Goal: Task Accomplishment & Management: Complete application form

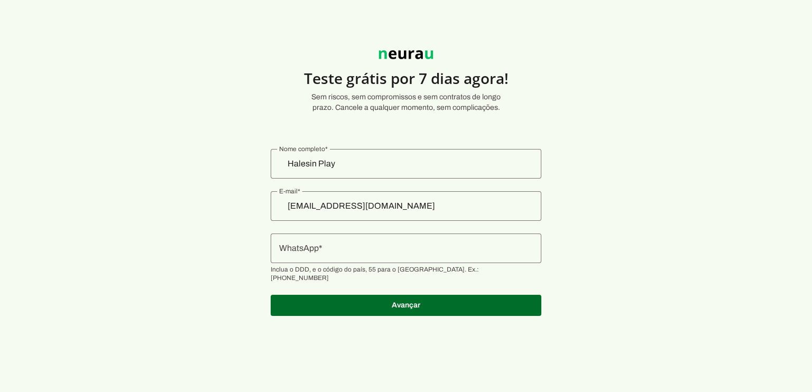
click at [406, 256] on div at bounding box center [406, 249] width 271 height 30
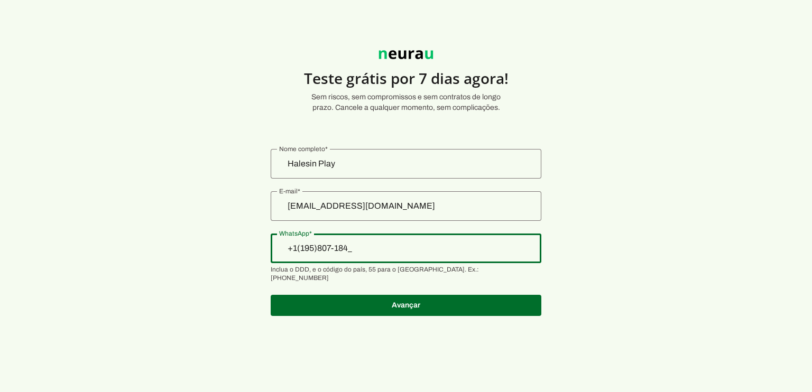
type input "+1(195)807-1843"
type md-outlined-text-field "+1(195)807-1843"
click at [396, 169] on div "Halesin Play" at bounding box center [406, 164] width 271 height 30
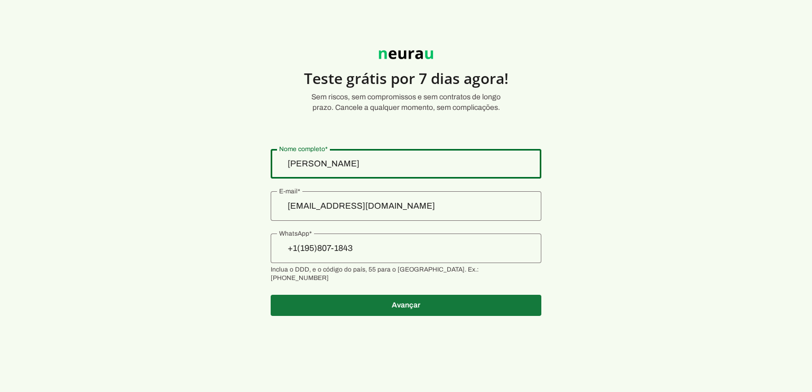
type input "[PERSON_NAME]"
type md-outlined-text-field "[PERSON_NAME]"
click at [416, 300] on span at bounding box center [406, 305] width 271 height 25
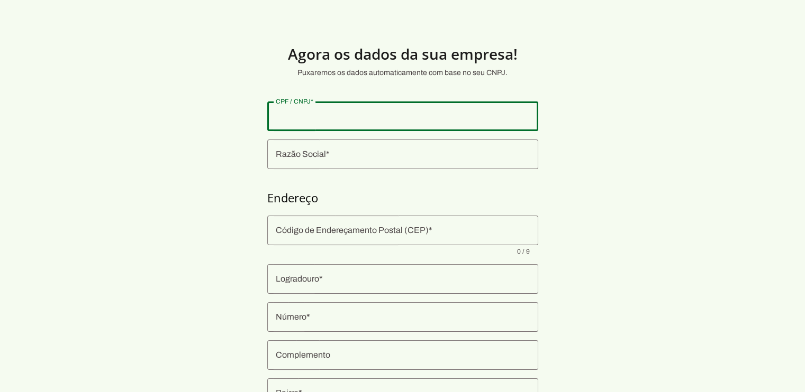
drag, startPoint x: 386, startPoint y: 130, endPoint x: 394, endPoint y: 109, distance: 22.3
click at [387, 129] on div at bounding box center [402, 117] width 271 height 30
click at [394, 110] on input "CPF / CNPJ" at bounding box center [403, 116] width 254 height 13
type input "618.850.953-09"
type md-outlined-text-field "618.850.953-09"
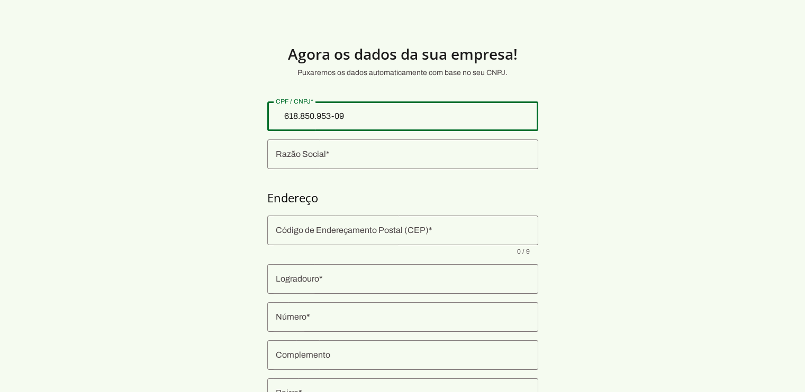
click at [325, 157] on input "Razão Social" at bounding box center [403, 154] width 254 height 13
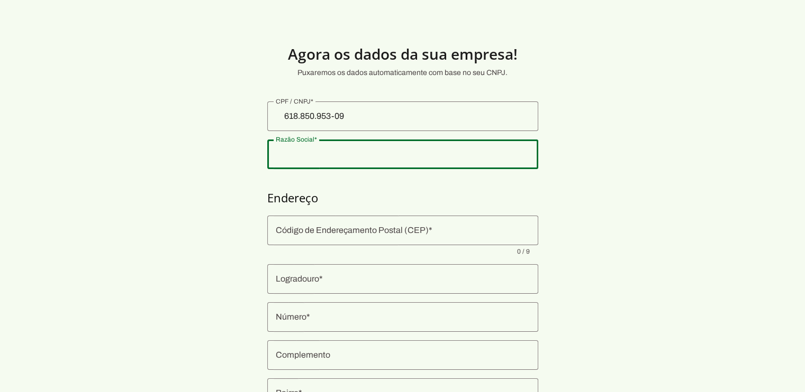
type input "C"
click at [384, 214] on section "Agora os dados da sua empresa! Puxaremos os dados automaticamente com base no s…" at bounding box center [402, 254] width 805 height 459
type input "Halerrandro"
type md-outlined-text-field "Halerrandro"
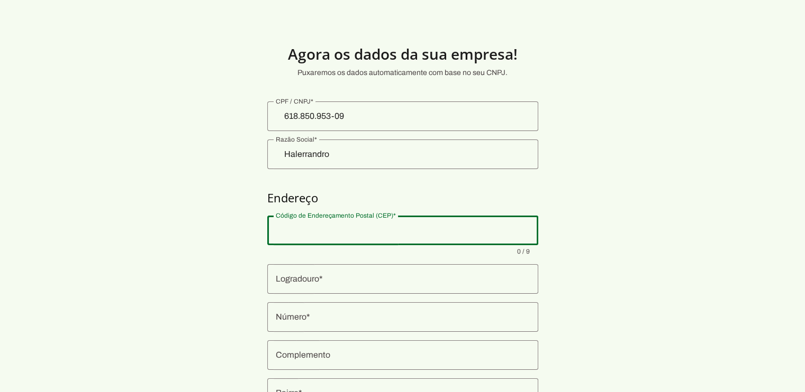
click at [462, 227] on input "Código de Endereçamento Postal (CEP)" at bounding box center [403, 230] width 254 height 13
type input "04756-125"
type input "Rua Ângelo de [PERSON_NAME]"
type md-outlined-text-field "Rua Ângelo de [PERSON_NAME]"
type input "435"
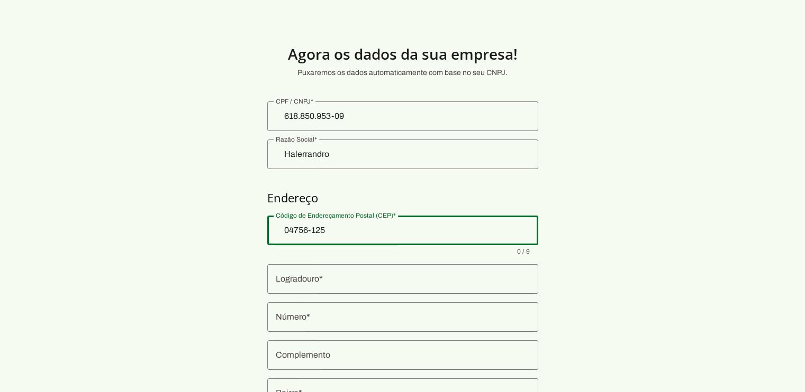
type md-outlined-text-field "435"
type input "[PERSON_NAME]"
type md-outlined-text-field "[PERSON_NAME]"
type input "[GEOGRAPHIC_DATA]"
type md-outlined-text-field "[GEOGRAPHIC_DATA]"
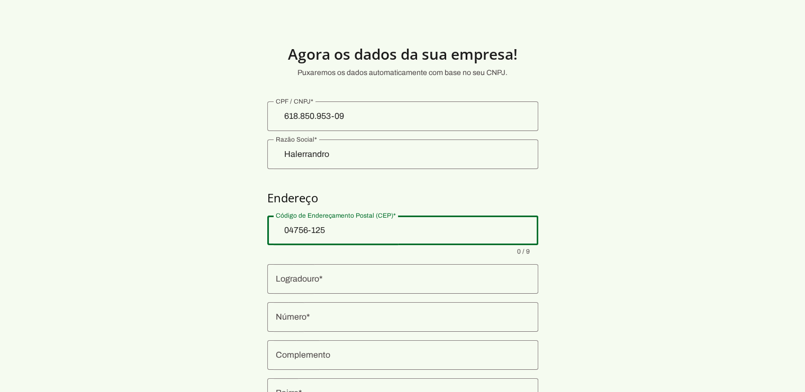
type input "SP"
type md-outlined-text-field "SP"
type input "04756-125"
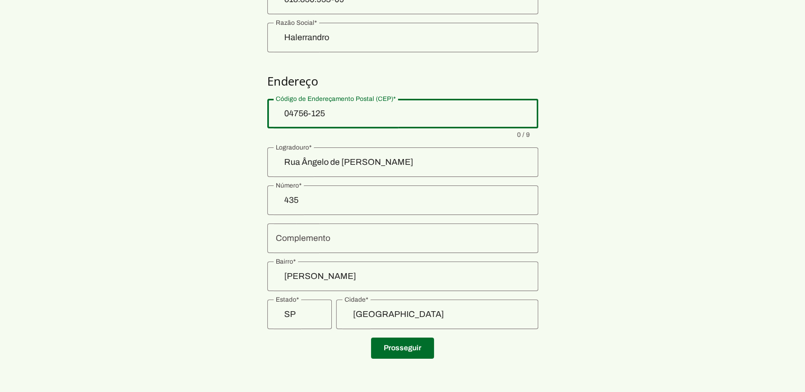
click at [635, 255] on section "Agora os dados da sua empresa! Puxaremos os dados automaticamente com base no s…" at bounding box center [402, 137] width 805 height 459
click at [347, 122] on div "04756-125" at bounding box center [402, 114] width 271 height 30
click at [359, 119] on input "04756-125" at bounding box center [403, 113] width 254 height 13
drag, startPoint x: 220, startPoint y: 199, endPoint x: 325, endPoint y: 230, distance: 109.8
click at [221, 199] on section "Agora os dados da sua empresa! Puxaremos os dados automaticamente com base no s…" at bounding box center [402, 137] width 805 height 459
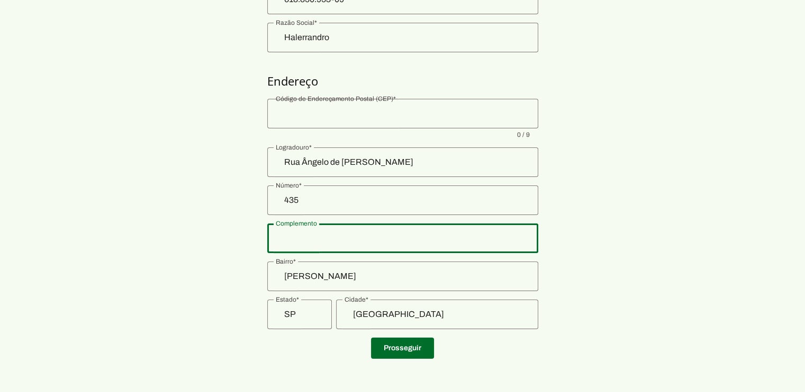
click at [328, 231] on div at bounding box center [402, 239] width 271 height 30
drag, startPoint x: 130, startPoint y: 224, endPoint x: 258, endPoint y: 176, distance: 136.9
click at [133, 222] on section "Agora os dados da sua empresa! Puxaremos os dados automaticamente com base no s…" at bounding box center [402, 137] width 805 height 459
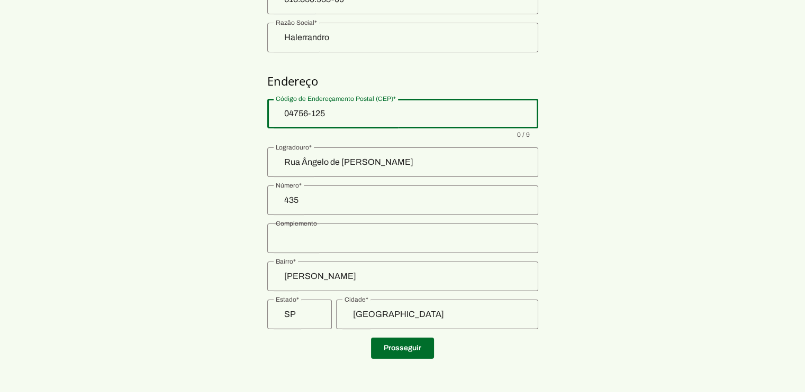
click at [345, 121] on div "04756-125" at bounding box center [402, 114] width 271 height 30
click at [332, 106] on div at bounding box center [402, 114] width 271 height 30
click at [331, 112] on input "Código de Endereçamento Postal (CEP)" at bounding box center [403, 113] width 254 height 13
drag, startPoint x: 296, startPoint y: 113, endPoint x: 471, endPoint y: 122, distance: 174.8
click at [298, 113] on input "Código de Endereçamento Postal (CEP)" at bounding box center [403, 113] width 254 height 13
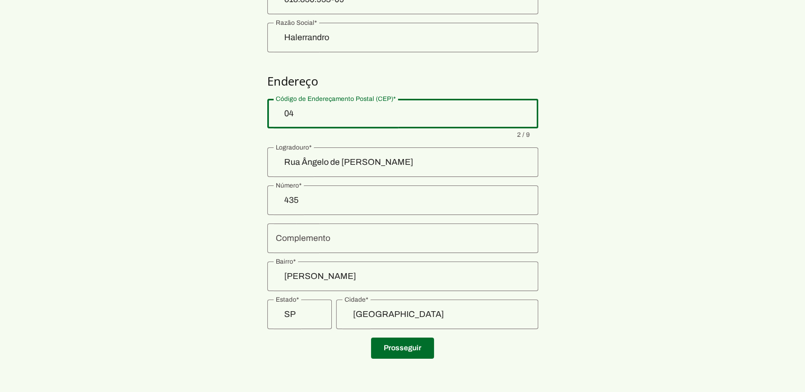
type input "0"
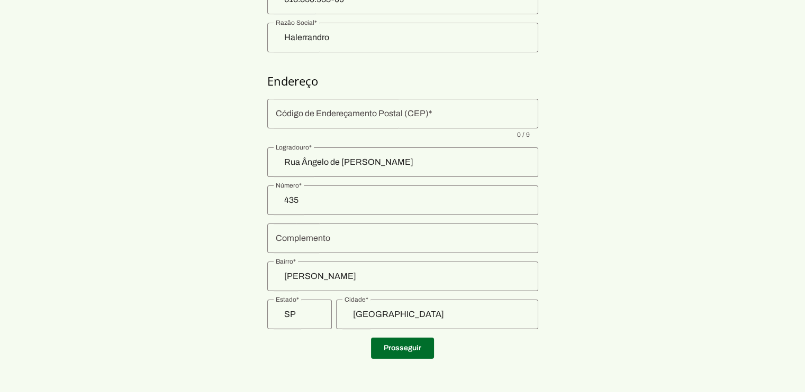
click at [399, 165] on input "Rua Ângelo de [PERSON_NAME]" at bounding box center [403, 162] width 254 height 13
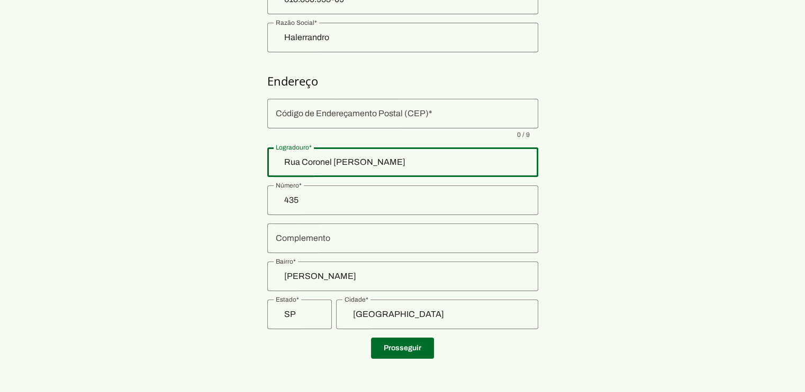
type input "Rua Coronel [PERSON_NAME]"
type md-outlined-text-field "Rua Coronel [PERSON_NAME]"
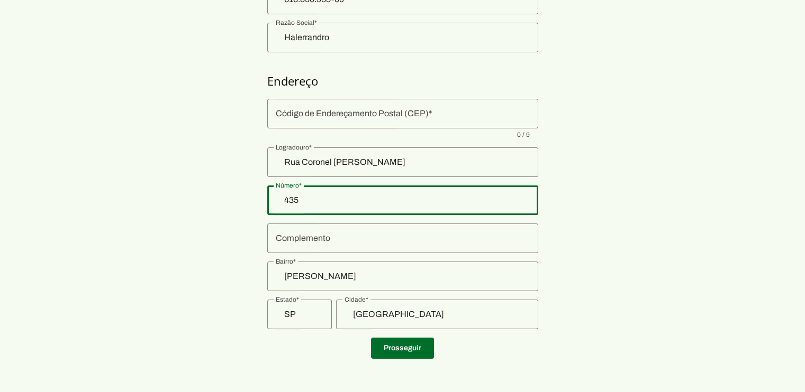
click at [446, 199] on input "435" at bounding box center [403, 200] width 254 height 13
click at [639, 203] on section "Agora os dados da sua empresa! Puxaremos os dados automaticamente com base no s…" at bounding box center [402, 137] width 805 height 459
type input "316"
type md-outlined-text-field "316"
click at [405, 231] on div at bounding box center [402, 239] width 271 height 30
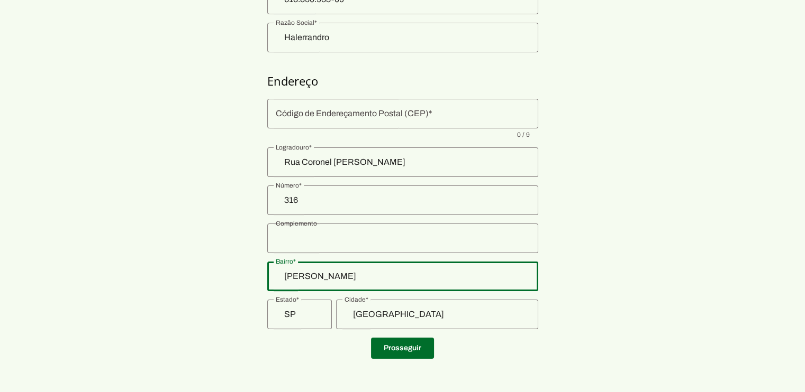
click at [436, 279] on input "[PERSON_NAME]" at bounding box center [403, 276] width 254 height 13
drag, startPoint x: 615, startPoint y: 267, endPoint x: 447, endPoint y: 290, distance: 169.7
click at [615, 267] on section "Agora os dados da sua empresa! Puxaremos os dados automaticamente com base no s…" at bounding box center [402, 137] width 805 height 459
type input "[GEOGRAPHIC_DATA]"
type md-outlined-text-field "[GEOGRAPHIC_DATA]"
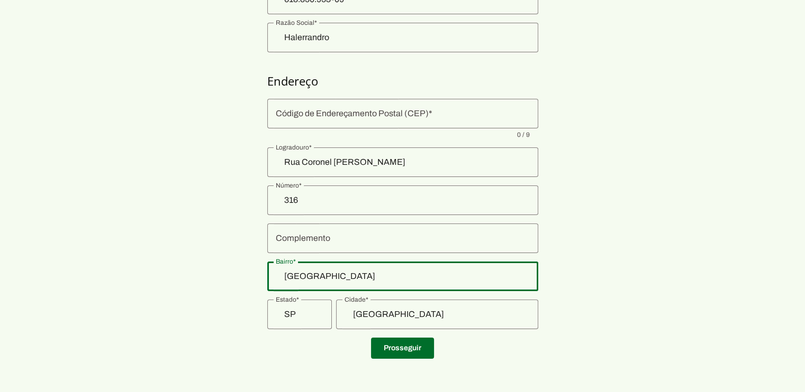
click at [339, 242] on input "Complemento" at bounding box center [403, 238] width 254 height 13
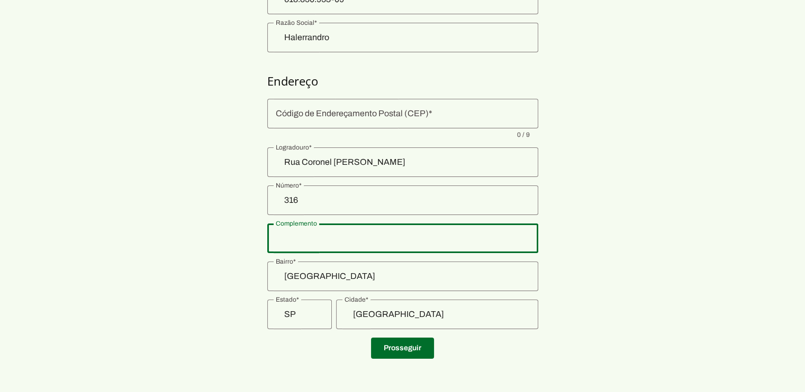
click at [711, 235] on section "Agora os dados da sua empresa! Puxaremos os dados automaticamente com base no s…" at bounding box center [402, 137] width 805 height 459
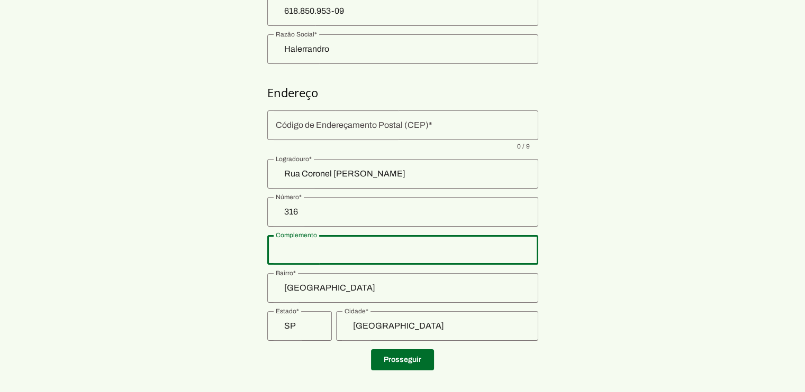
scroll to position [0, 0]
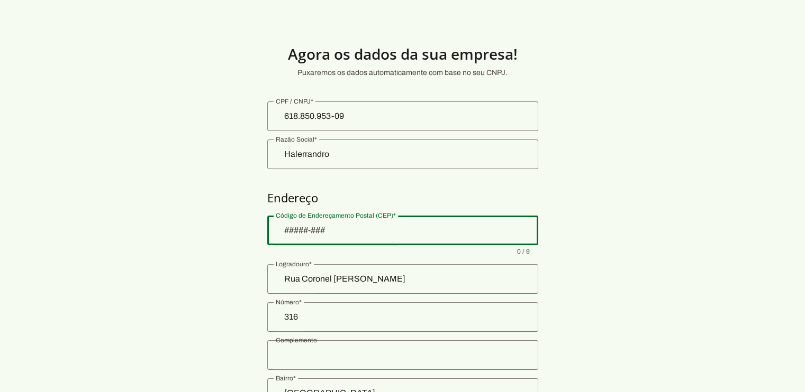
drag, startPoint x: 423, startPoint y: 217, endPoint x: 442, endPoint y: 228, distance: 21.6
click at [427, 216] on div at bounding box center [402, 231] width 271 height 30
click at [577, 242] on section "Agora os dados da sua empresa! Puxaremos os dados automaticamente com base no s…" at bounding box center [402, 254] width 805 height 459
drag, startPoint x: 663, startPoint y: 70, endPoint x: 558, endPoint y: 141, distance: 126.5
click at [657, 69] on section "Agora os dados da sua empresa! Puxaremos os dados automaticamente com base no s…" at bounding box center [402, 254] width 805 height 459
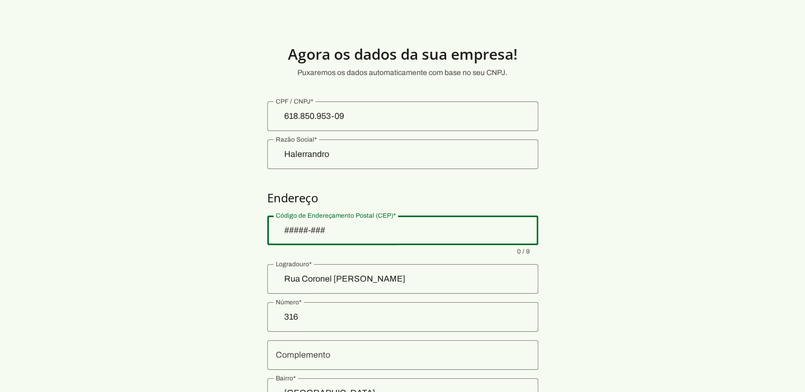
click at [397, 227] on input "Código de Endereçamento Postal (CEP)" at bounding box center [403, 230] width 254 height 13
click at [444, 193] on h4 "Endereço" at bounding box center [402, 197] width 271 height 15
drag, startPoint x: 600, startPoint y: 176, endPoint x: 646, endPoint y: 86, distance: 100.8
click at [601, 175] on section "Agora os dados da sua empresa! Puxaremos os dados automaticamente com base no s…" at bounding box center [402, 254] width 805 height 459
click at [328, 229] on input "Código de Endereçamento Postal (CEP)" at bounding box center [403, 230] width 254 height 13
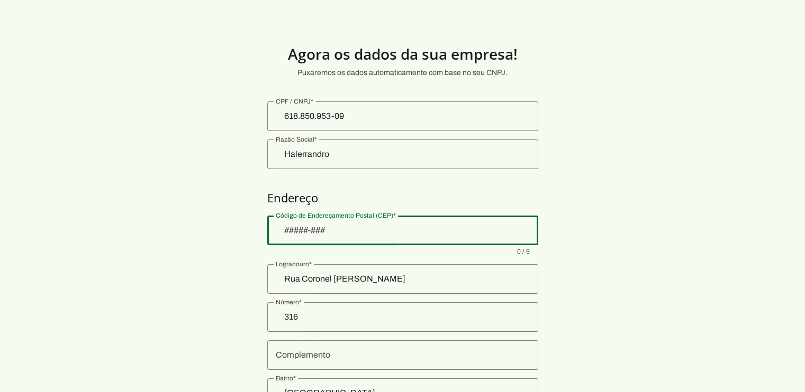
paste input "04803-070"
type input "04803-070"
drag, startPoint x: 434, startPoint y: 202, endPoint x: 416, endPoint y: 212, distance: 20.1
click at [434, 202] on h4 "Endereço" at bounding box center [402, 197] width 271 height 15
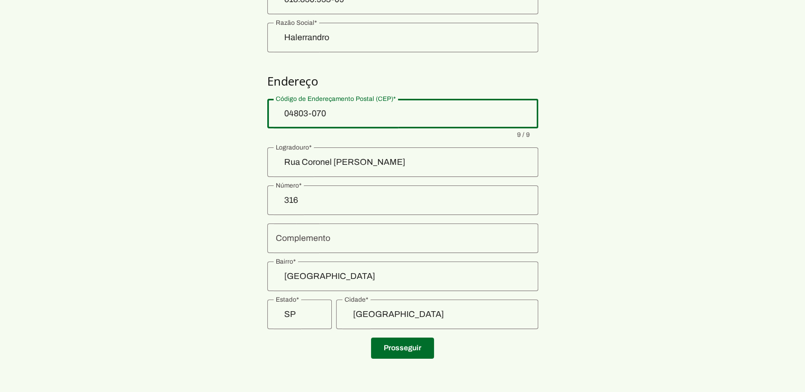
click at [591, 228] on section "Agora os dados da sua empresa! Puxaremos os dados automaticamente com base no s…" at bounding box center [402, 137] width 805 height 459
type md-outlined-text-field "04803-070"
click at [412, 350] on span at bounding box center [402, 348] width 63 height 25
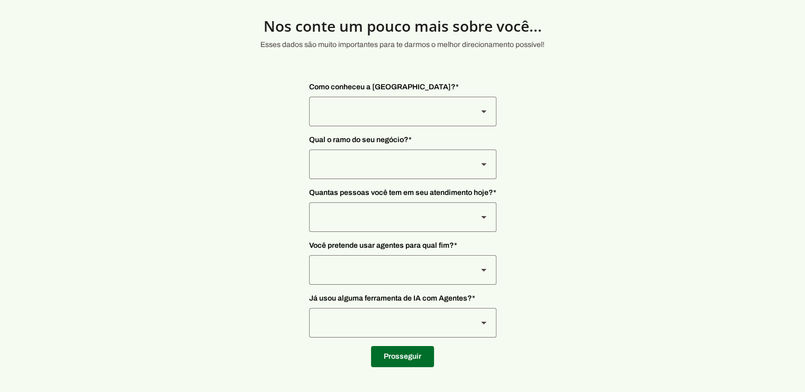
click at [374, 116] on div at bounding box center [389, 112] width 160 height 30
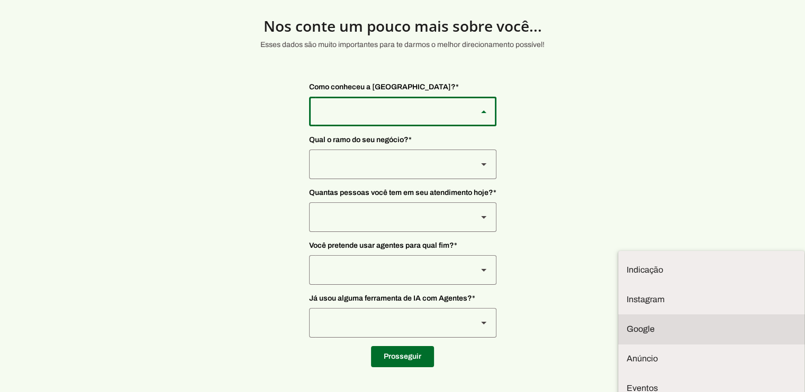
click at [626, 264] on slot at bounding box center [710, 270] width 169 height 13
type md-outlined-select "9WSkWP6cpWWKgPH2BWr4"
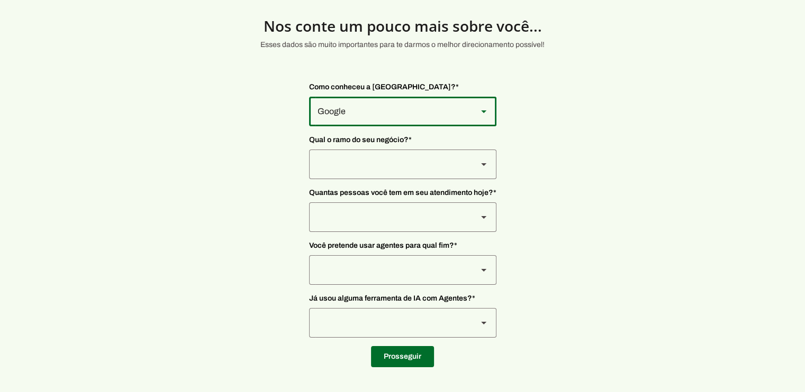
drag, startPoint x: 660, startPoint y: 234, endPoint x: 459, endPoint y: 201, distance: 203.7
click at [660, 234] on section "Nos conte um pouco mais sobre você... Esses dados são muito importantes para te…" at bounding box center [402, 182] width 805 height 370
click at [444, 126] on div at bounding box center [389, 112] width 160 height 30
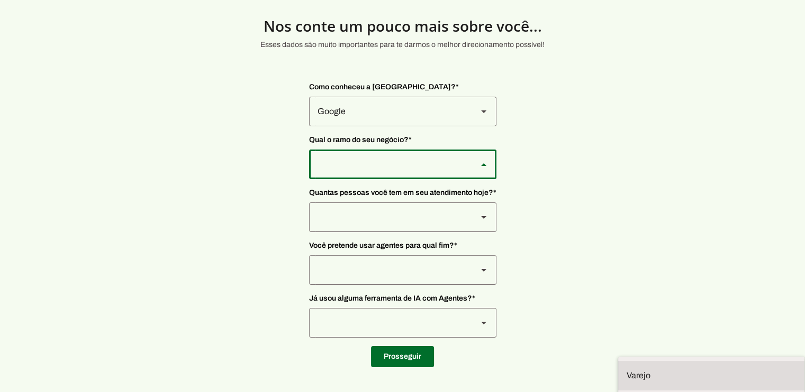
click at [446, 162] on div at bounding box center [389, 165] width 160 height 30
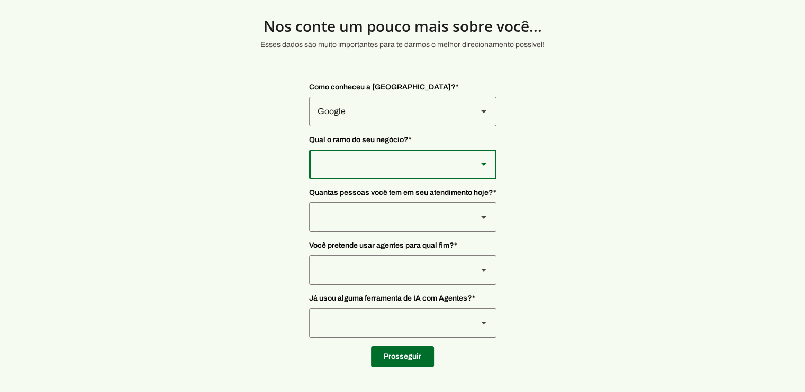
click at [441, 126] on div at bounding box center [389, 112] width 160 height 30
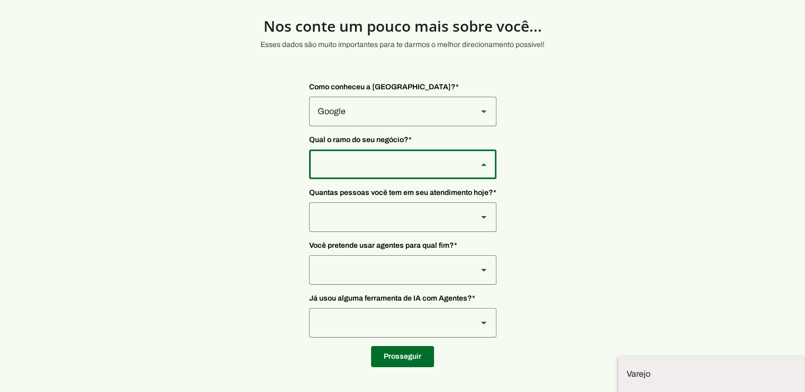
scroll to position [2, 0]
click at [0, 0] on md-item "Infoprodutor" at bounding box center [0, 0] width 0 height 0
type md-outlined-select "gsPhZ05pdV0bDdCVXwLx"
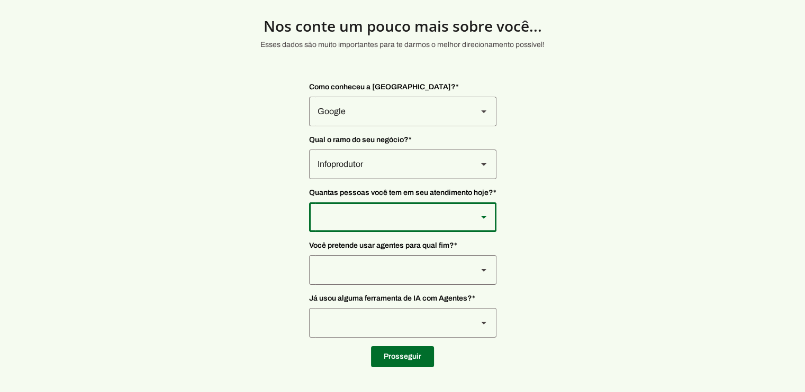
click at [435, 126] on div at bounding box center [389, 112] width 160 height 30
click at [0, 0] on slot at bounding box center [0, 0] width 0 height 0
type md-outlined-select "FOzKi9x0vVjVX6xa4f60"
drag, startPoint x: 653, startPoint y: 266, endPoint x: 412, endPoint y: 280, distance: 242.1
click at [653, 266] on section "Nos conte um pouco mais sobre você... Esses dados são muito importantes para te…" at bounding box center [402, 182] width 805 height 370
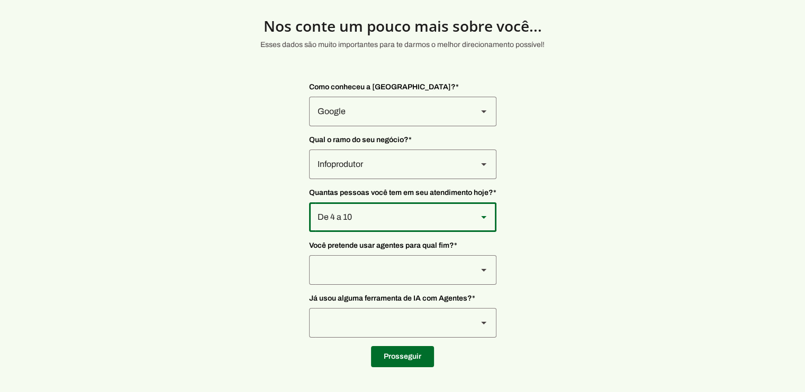
click at [370, 126] on div at bounding box center [389, 112] width 160 height 30
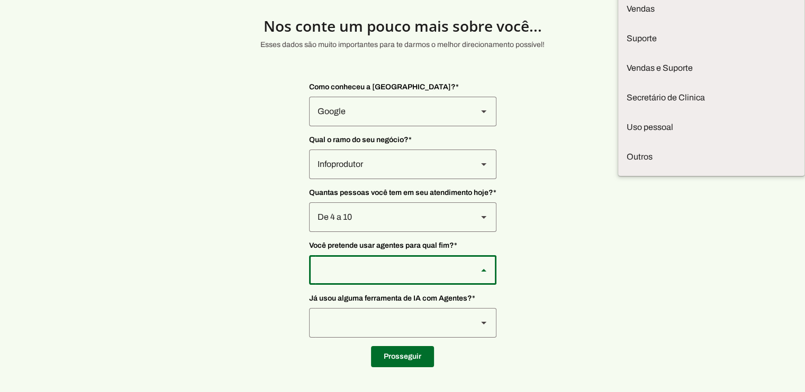
drag, startPoint x: 602, startPoint y: 262, endPoint x: 493, endPoint y: 264, distance: 109.5
click at [599, 262] on section "Nos conte um pouco mais sobre você... Esses dados são muito importantes para te…" at bounding box center [402, 182] width 805 height 370
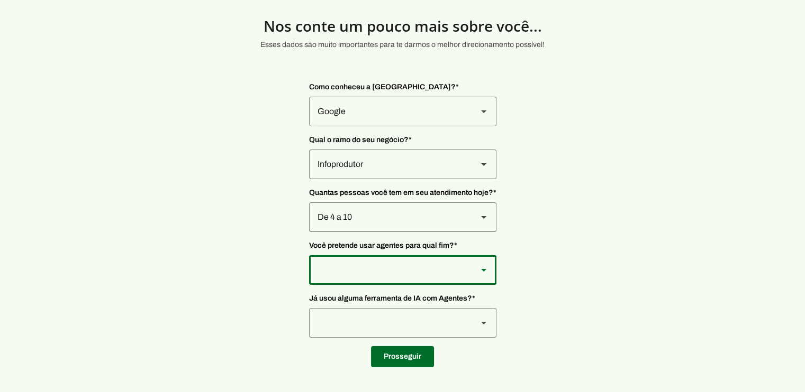
click at [412, 126] on div at bounding box center [389, 112] width 160 height 30
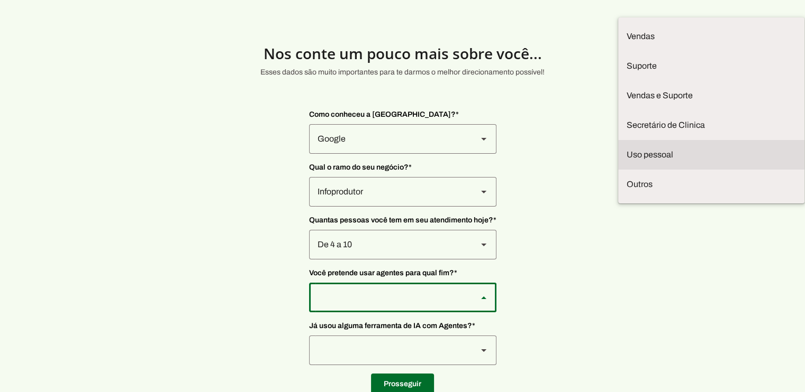
scroll to position [0, 0]
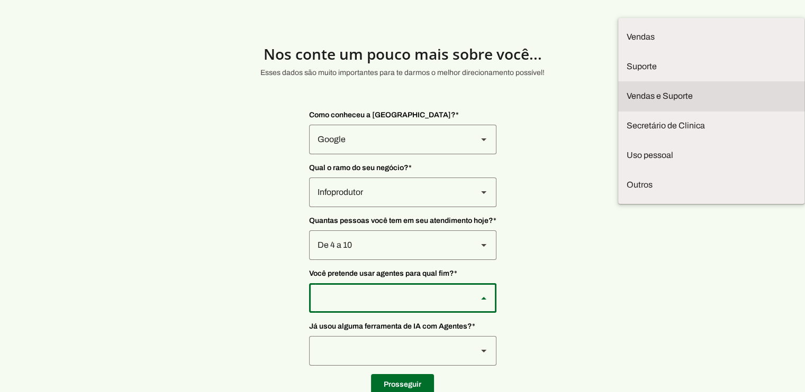
drag, startPoint x: 369, startPoint y: 171, endPoint x: 453, endPoint y: 184, distance: 84.5
click at [0, 0] on slot "Vendas e Suporte" at bounding box center [0, 0] width 0 height 0
type md-outlined-select "LGV6UAW7vmmJy71KmeMz"
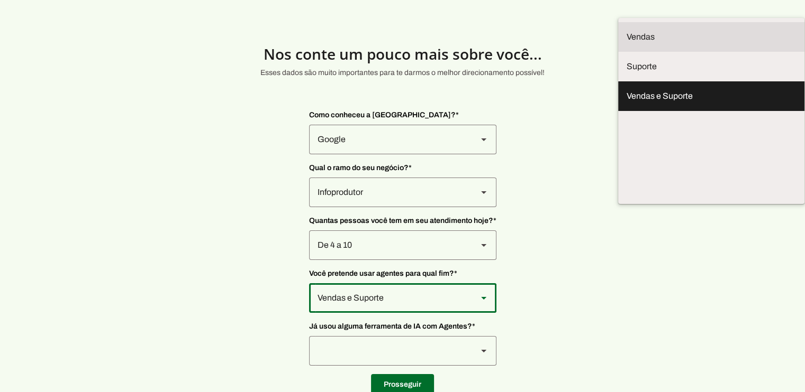
click at [583, 208] on section "Nos conte um pouco mais sobre você... Esses dados são muito importantes para te…" at bounding box center [402, 210] width 805 height 370
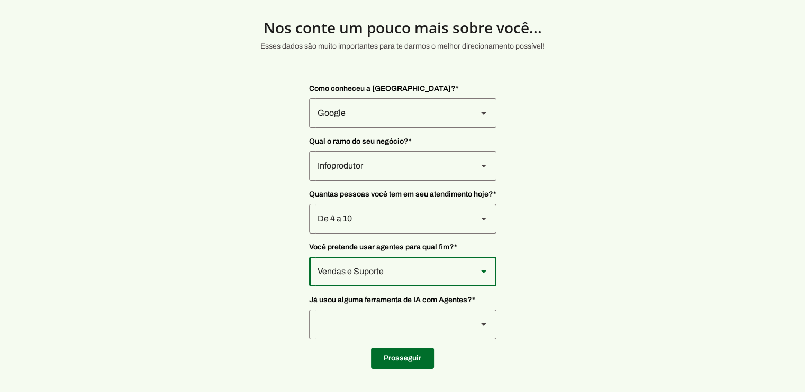
scroll to position [28, 0]
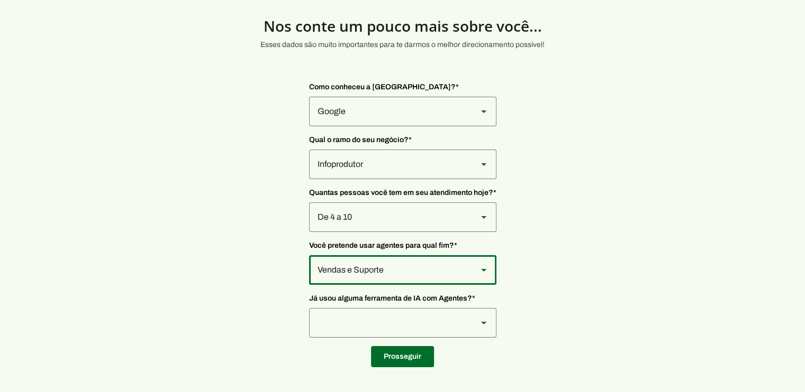
click at [463, 126] on div at bounding box center [389, 112] width 160 height 30
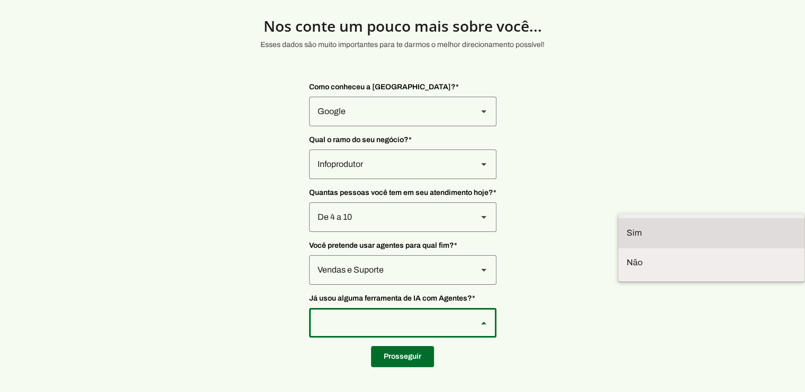
click at [0, 0] on md-item "Sim" at bounding box center [0, 0] width 0 height 0
type md-outlined-select "VW4vzTVOoC6mj29ueI2H"
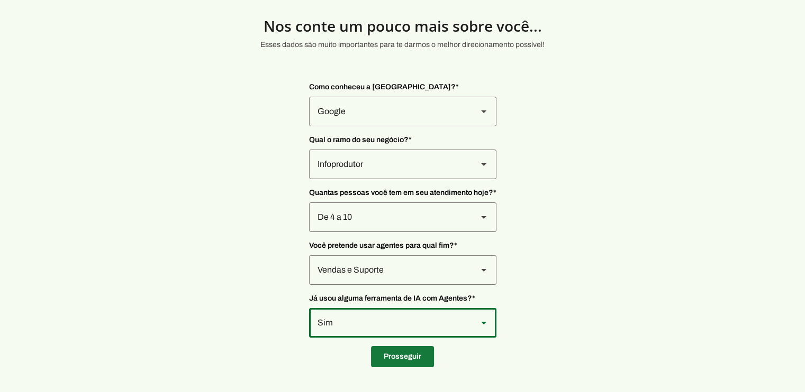
click at [408, 355] on span at bounding box center [402, 356] width 63 height 25
